Goal: Find specific page/section: Find specific page/section

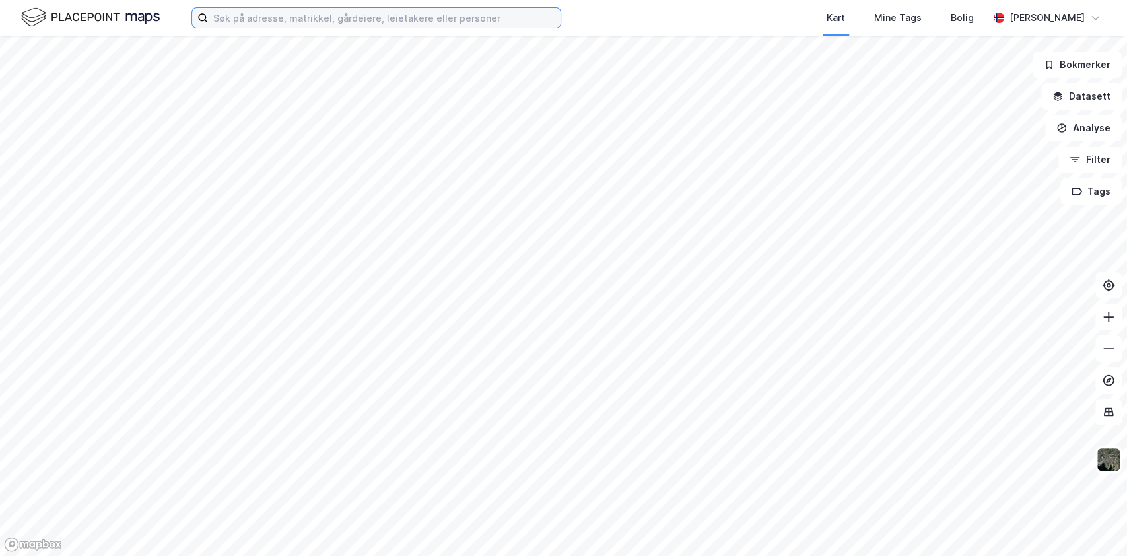
click at [269, 13] on input at bounding box center [384, 18] width 353 height 20
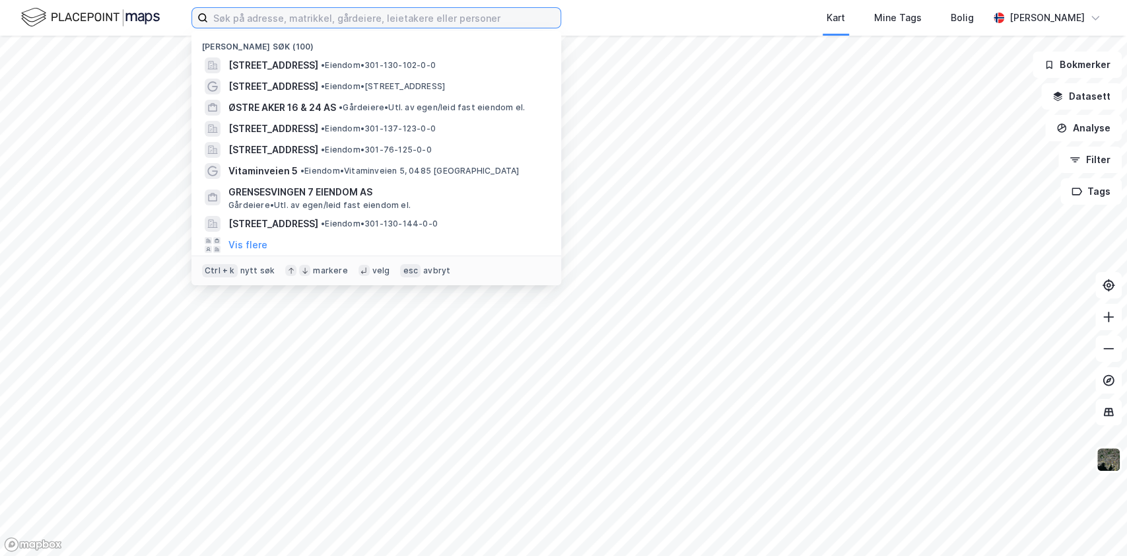
paste input "[PERSON_NAME][STREET_ADDRESS]"
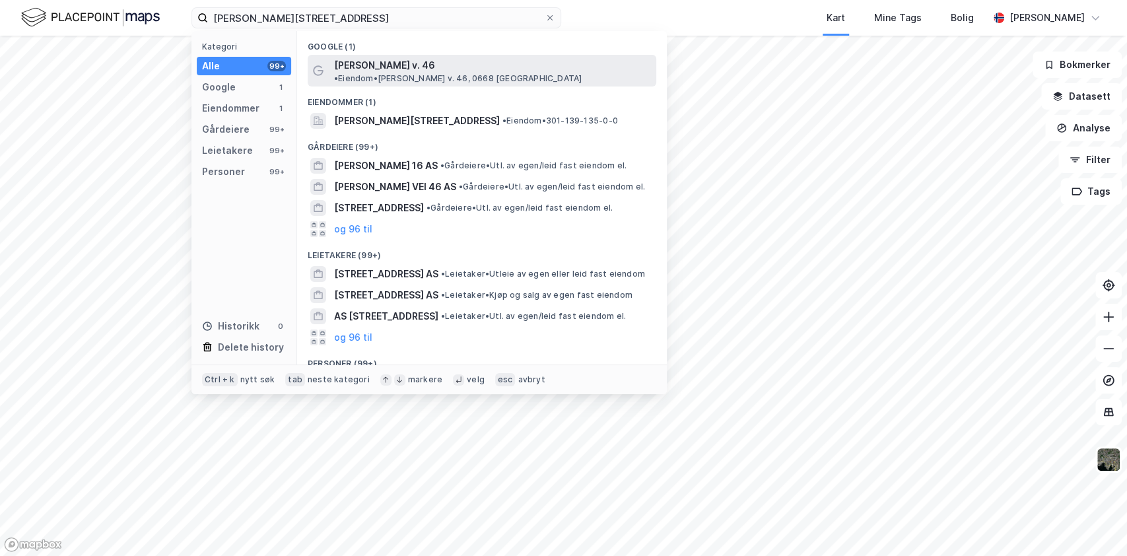
click at [361, 65] on span "[PERSON_NAME] v. 46" at bounding box center [384, 65] width 101 height 16
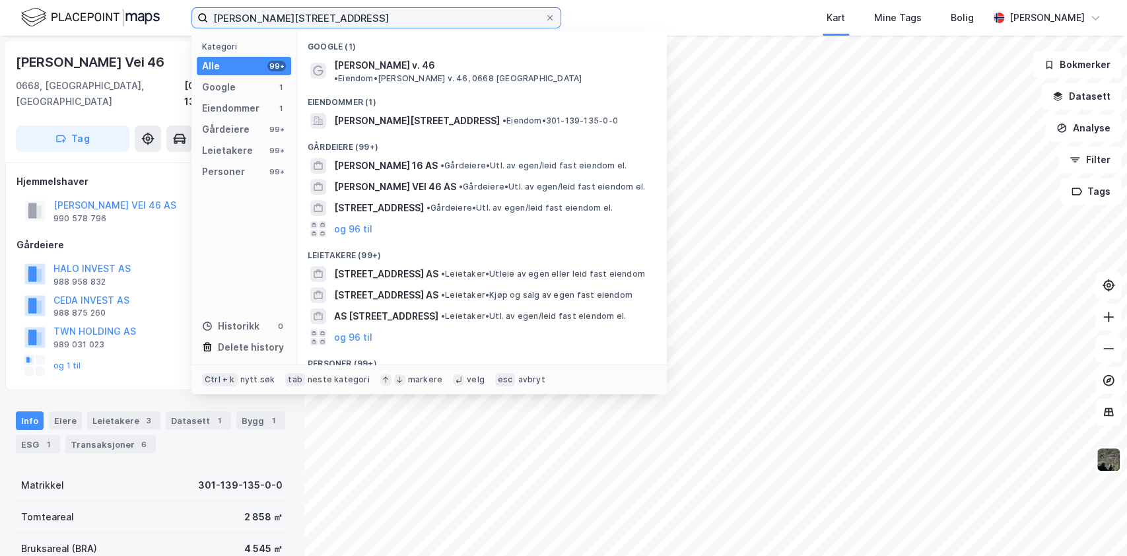
click at [343, 22] on input "[PERSON_NAME][STREET_ADDRESS]" at bounding box center [376, 18] width 337 height 20
paste input "Avantor Gjerdrums Vei 19"
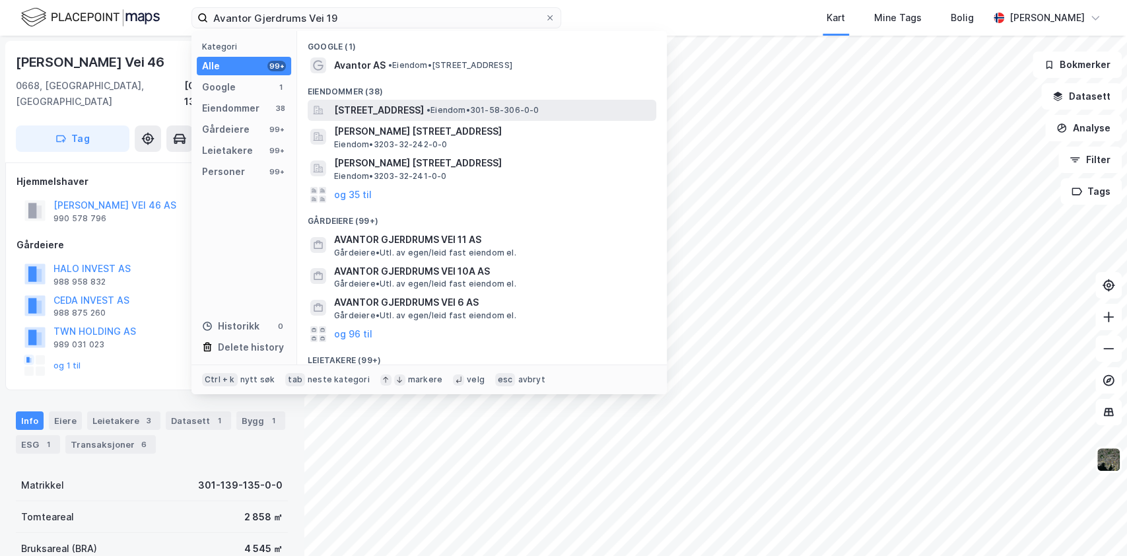
click at [407, 112] on span "[STREET_ADDRESS]" at bounding box center [379, 110] width 90 height 16
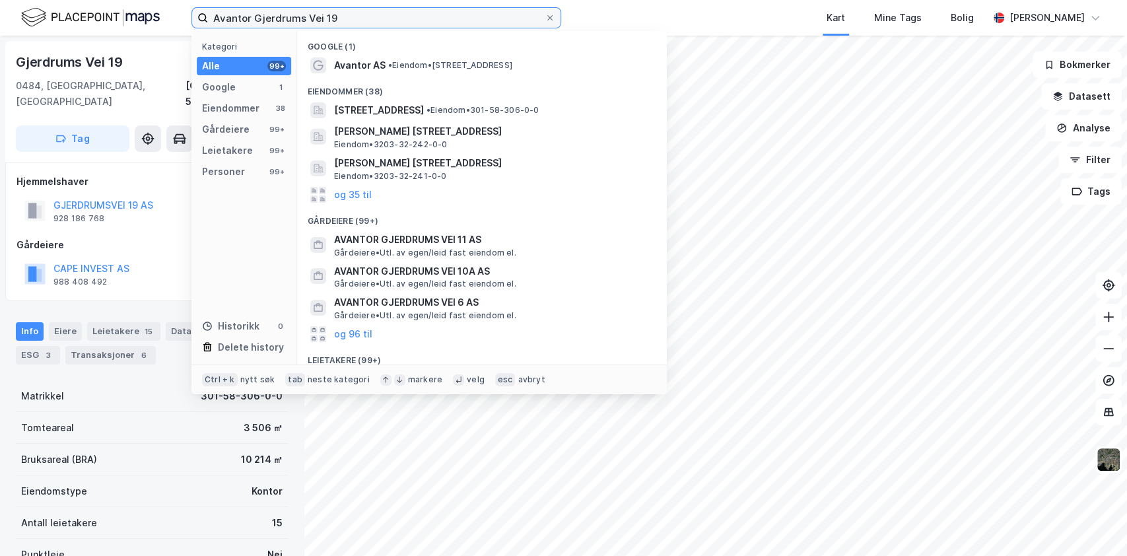
click at [388, 18] on input "Avantor Gjerdrums Vei 19" at bounding box center [376, 18] width 337 height 20
drag, startPoint x: 389, startPoint y: 18, endPoint x: 300, endPoint y: 24, distance: 88.6
click at [300, 24] on input "Avantor Gjerdrums Vei 19" at bounding box center [376, 18] width 337 height 20
drag, startPoint x: 251, startPoint y: 18, endPoint x: 174, endPoint y: 26, distance: 77.0
click at [174, 26] on div "Avantor Gjerdrums Vei 19 Kategori Alle 99+ Google 1 Eiendommer 38 Gårdeiere 99+…" at bounding box center [563, 18] width 1127 height 36
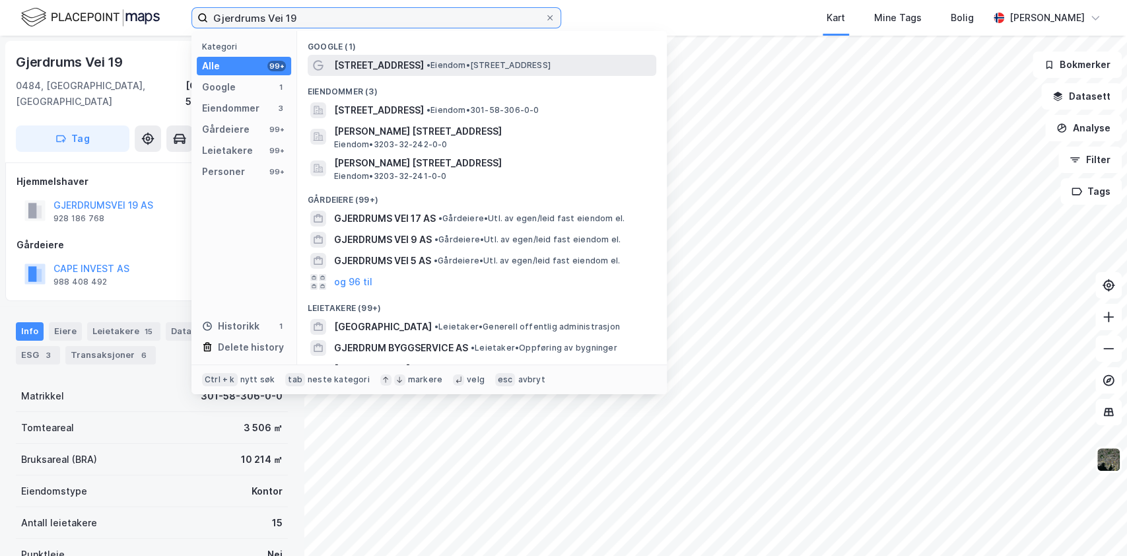
type input "Gjerdrums Vei 19"
click at [427, 66] on span "•" at bounding box center [429, 65] width 4 height 10
